Goal: Register for event/course

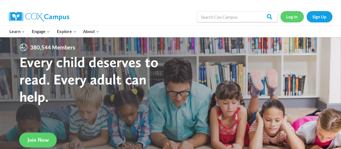
click at [293, 18] on link "Log In" at bounding box center [291, 16] width 23 height 11
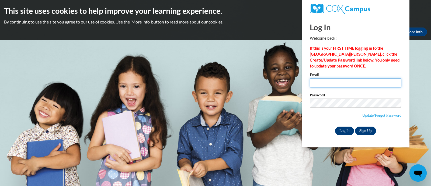
type input "janel.katzer@rusd.org"
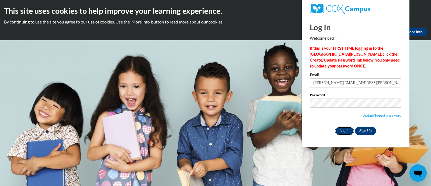
click at [344, 132] on input "Log In" at bounding box center [344, 130] width 19 height 9
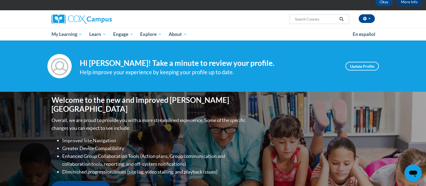
scroll to position [24, 0]
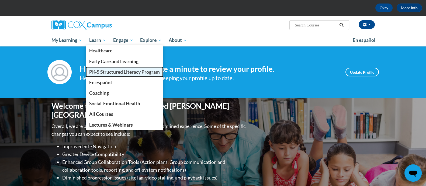
click at [120, 72] on span "PK-5 Structured Literacy Program" at bounding box center [124, 72] width 71 height 6
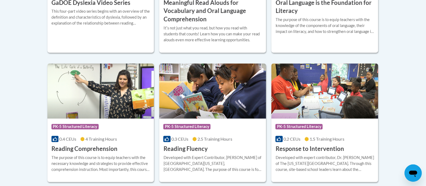
scroll to position [461, 0]
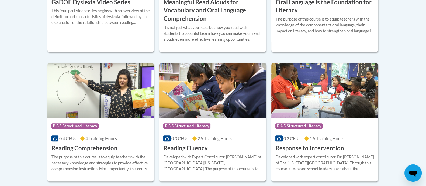
click at [189, 147] on h3 "Reading Fluency" at bounding box center [185, 148] width 44 height 8
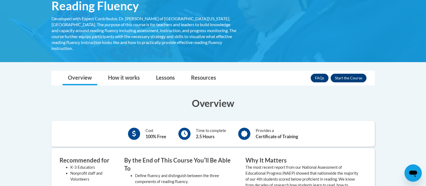
scroll to position [113, 0]
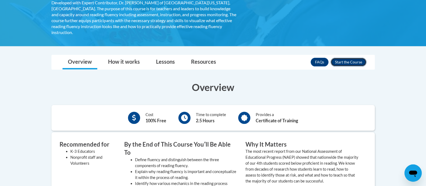
click at [355, 58] on button "Enroll" at bounding box center [349, 62] width 36 height 9
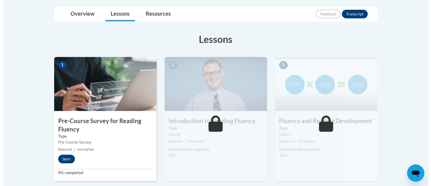
scroll to position [125, 0]
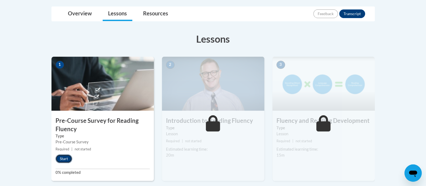
click at [66, 160] on button "Start" at bounding box center [64, 158] width 17 height 9
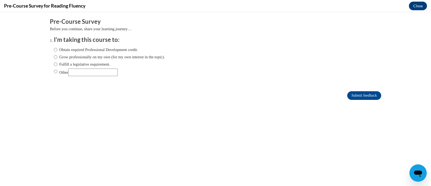
scroll to position [0, 0]
click at [84, 50] on label "Obtain required Professional Development credit." at bounding box center [96, 50] width 84 height 6
click at [57, 50] on input "Obtain required Professional Development credit." at bounding box center [56, 50] width 4 height 6
radio input "true"
click at [361, 92] on input "Submit feedback" at bounding box center [364, 95] width 34 height 9
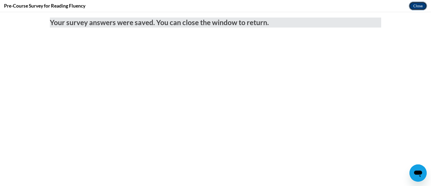
click at [415, 9] on button "Close" at bounding box center [418, 6] width 18 height 9
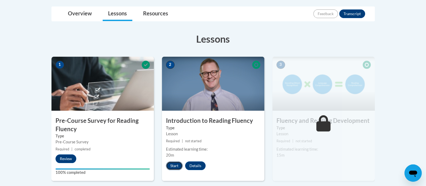
click at [177, 166] on button "Start" at bounding box center [174, 165] width 17 height 9
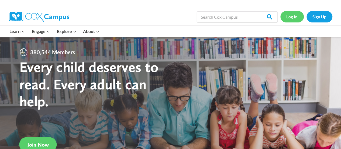
click at [291, 19] on link "Log In" at bounding box center [291, 16] width 23 height 11
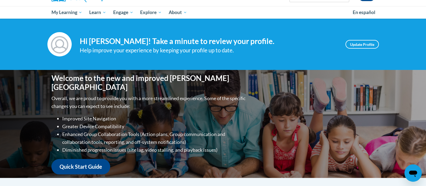
scroll to position [47, 0]
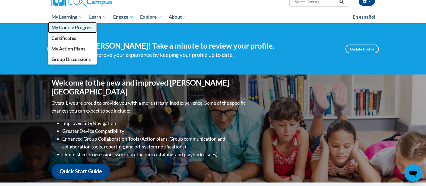
click at [63, 27] on span "My Course Progress" at bounding box center [72, 28] width 42 height 6
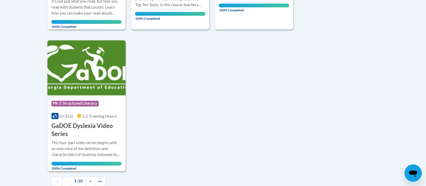
scroll to position [523, 0]
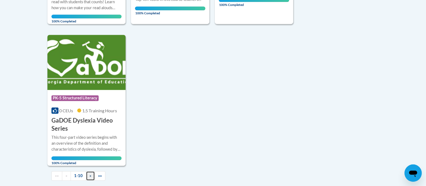
click at [89, 174] on span "»" at bounding box center [90, 175] width 2 height 5
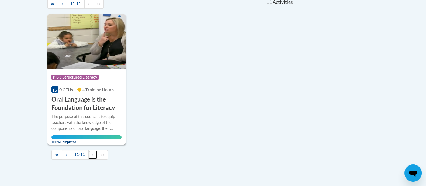
scroll to position [126, 0]
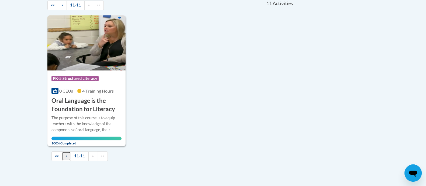
click at [69, 156] on link "«" at bounding box center [66, 155] width 9 height 9
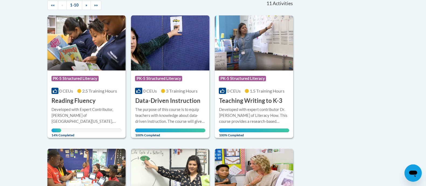
scroll to position [60, 0]
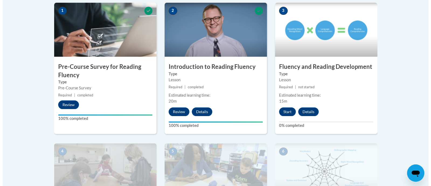
scroll to position [179, 0]
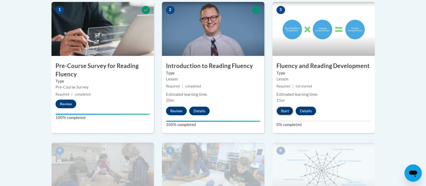
click at [288, 109] on button "Start" at bounding box center [285, 110] width 17 height 9
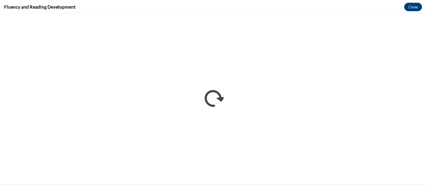
scroll to position [0, 0]
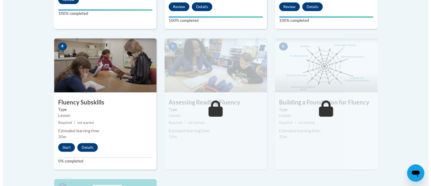
scroll to position [291, 0]
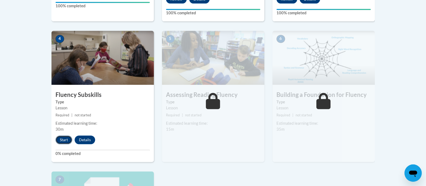
click at [61, 141] on button "Start" at bounding box center [64, 139] width 17 height 9
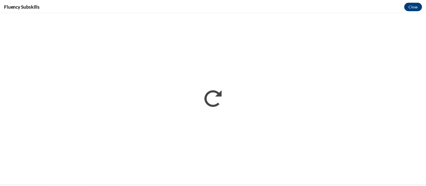
scroll to position [0, 0]
